Goal: Navigation & Orientation: Find specific page/section

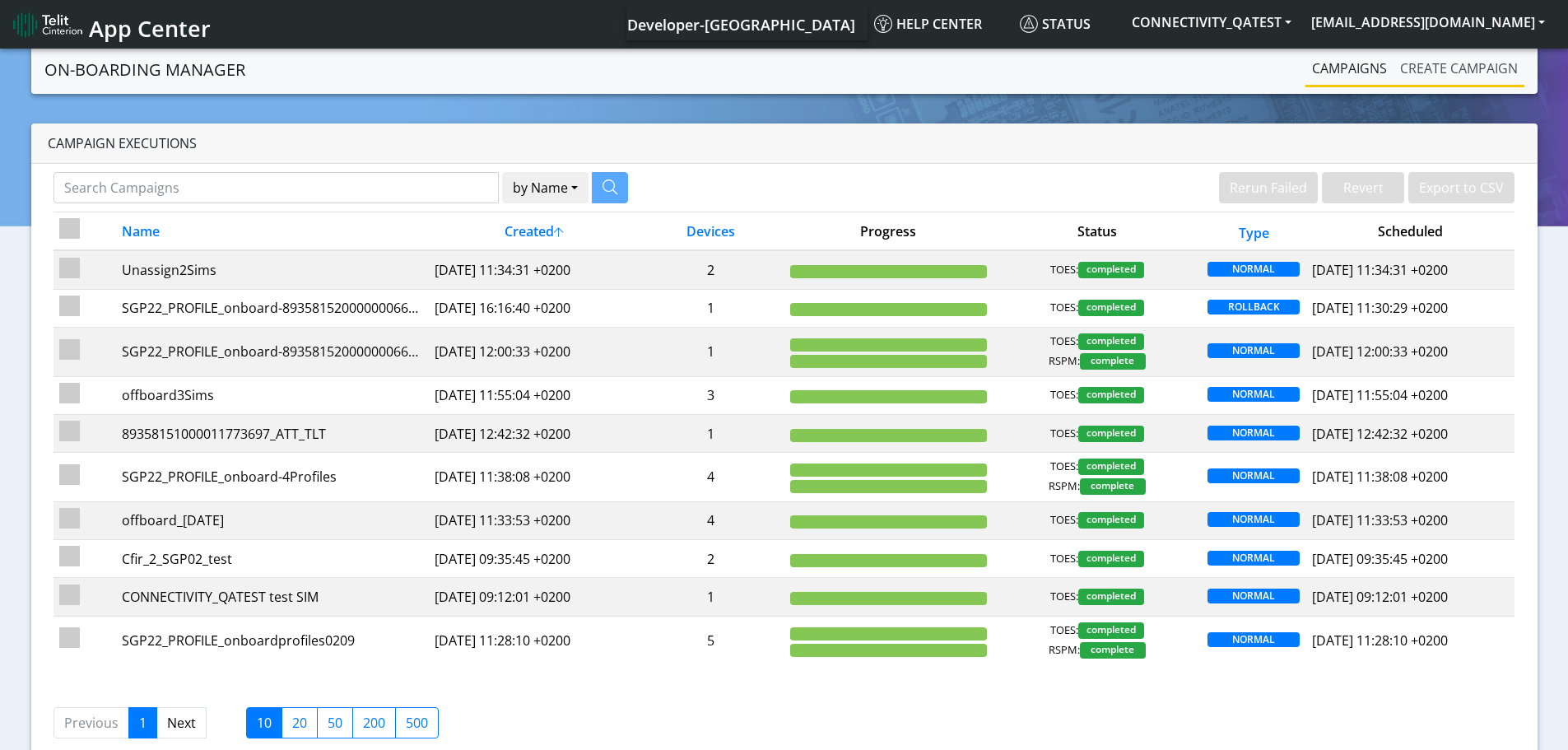
click at [1465, 73] on link "Create campaign" at bounding box center [1458, 68] width 131 height 33
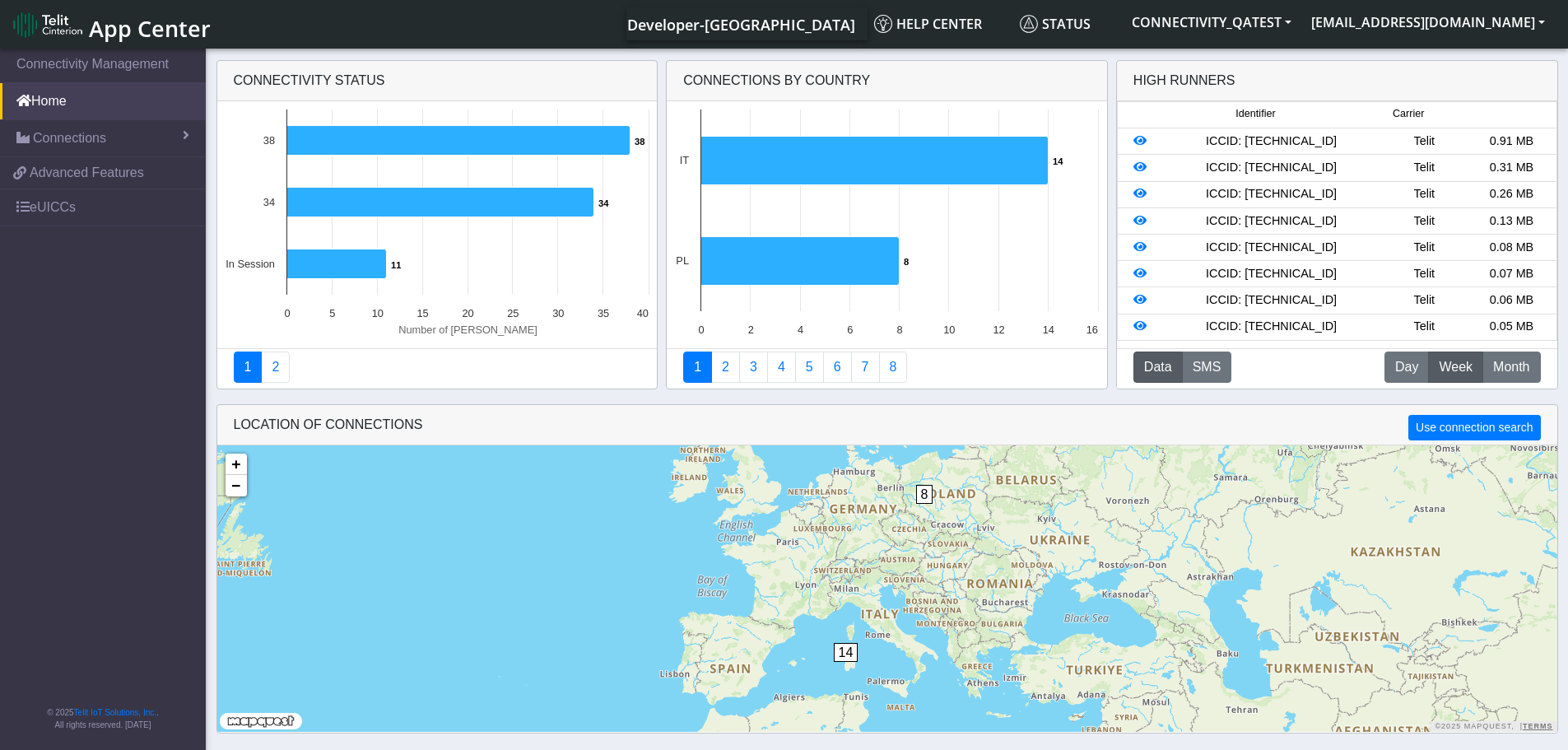
drag, startPoint x: 49, startPoint y: 730, endPoint x: 154, endPoint y: 727, distance: 105.0
click at [154, 727] on p "All rights reserved. [DATE]" at bounding box center [103, 725] width 206 height 12
click at [112, 33] on span "App Center" at bounding box center [149, 28] width 122 height 30
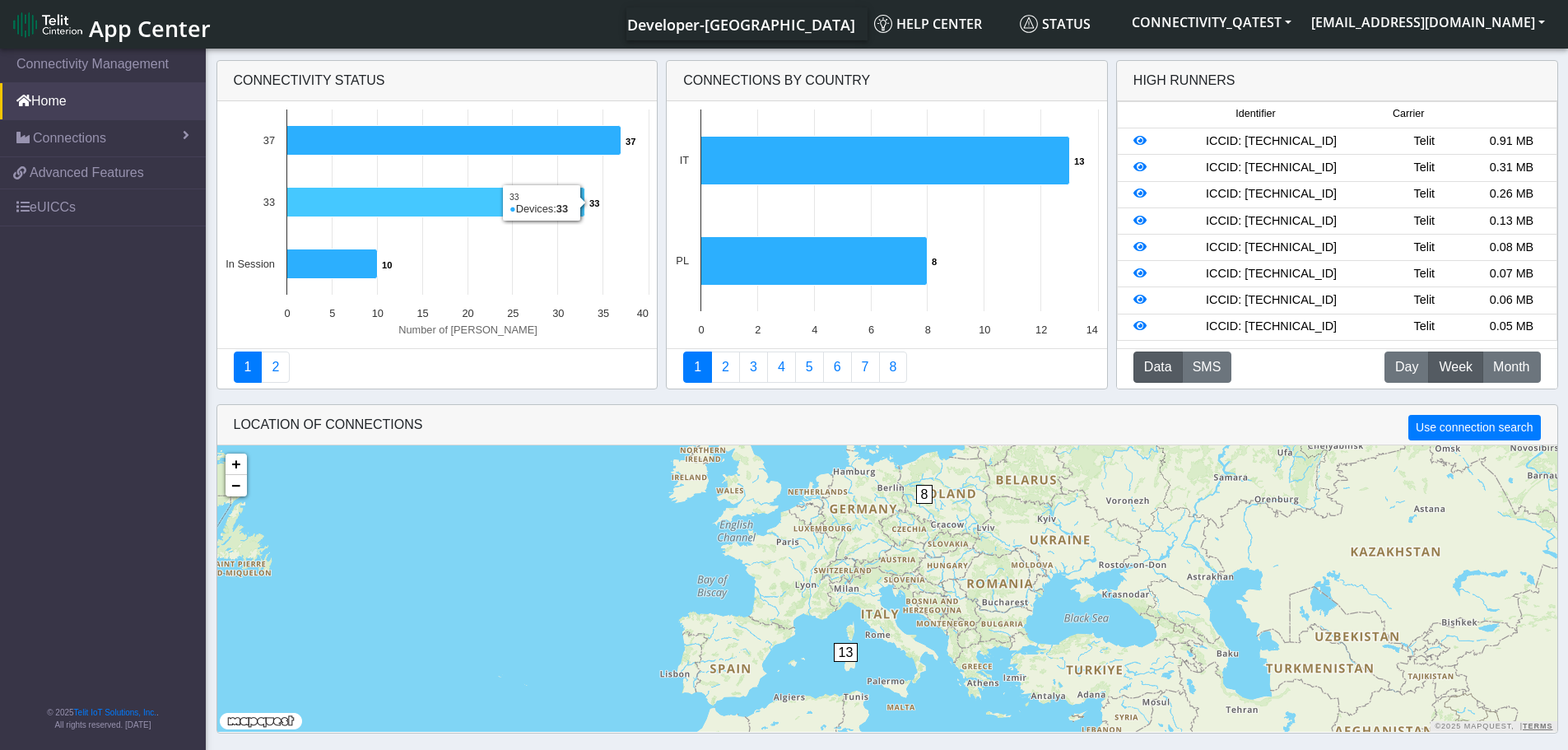
drag, startPoint x: 250, startPoint y: 132, endPoint x: 402, endPoint y: 198, distance: 165.7
click at [402, 198] on icon "Created with Highcharts 11.3.0 Number of [PERSON_NAME] 37 ​ 37 33 ​ 33 10 ​ 10 …" at bounding box center [437, 225] width 440 height 247
